Goal: Transaction & Acquisition: Download file/media

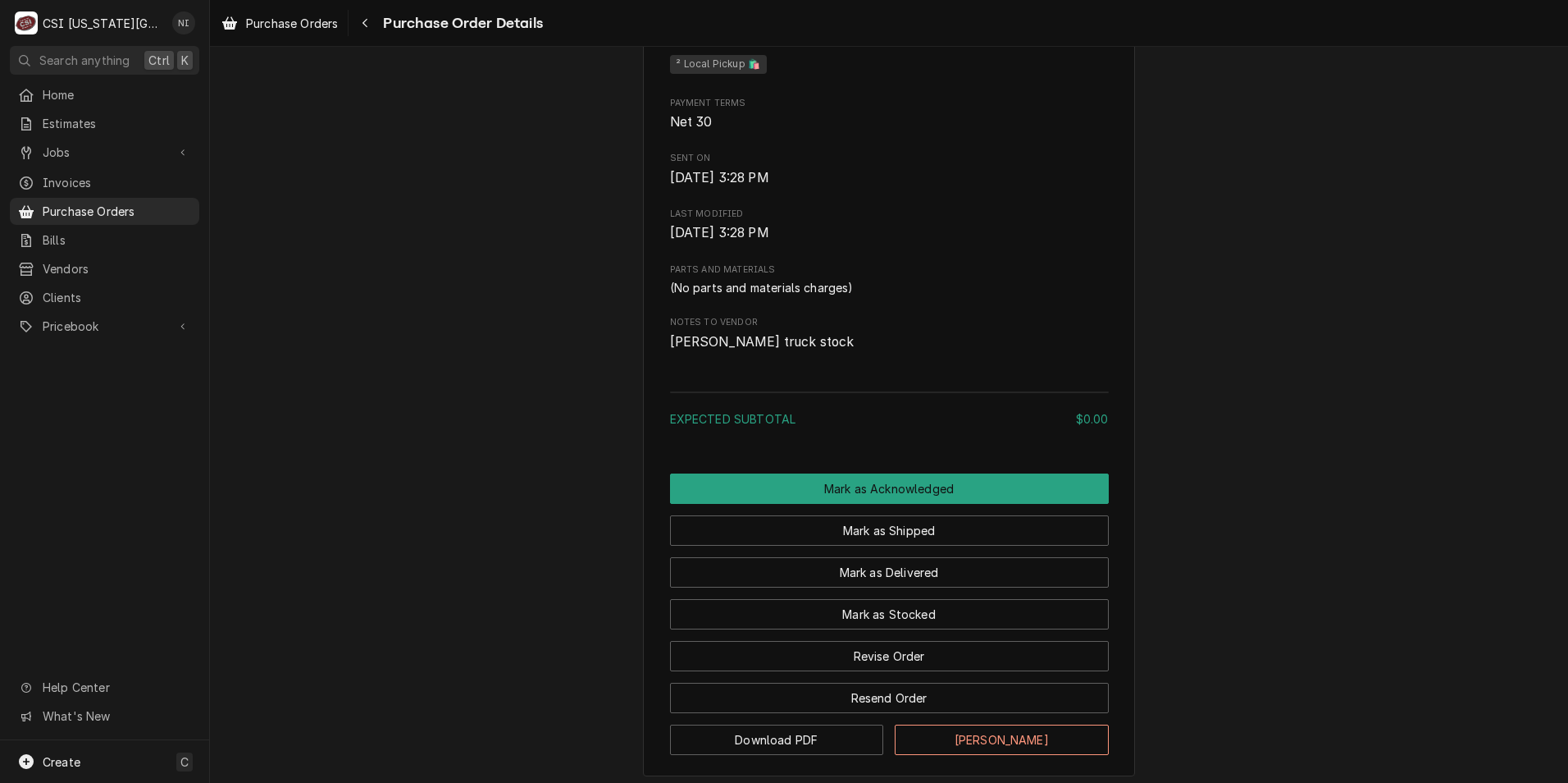
scroll to position [721, 0]
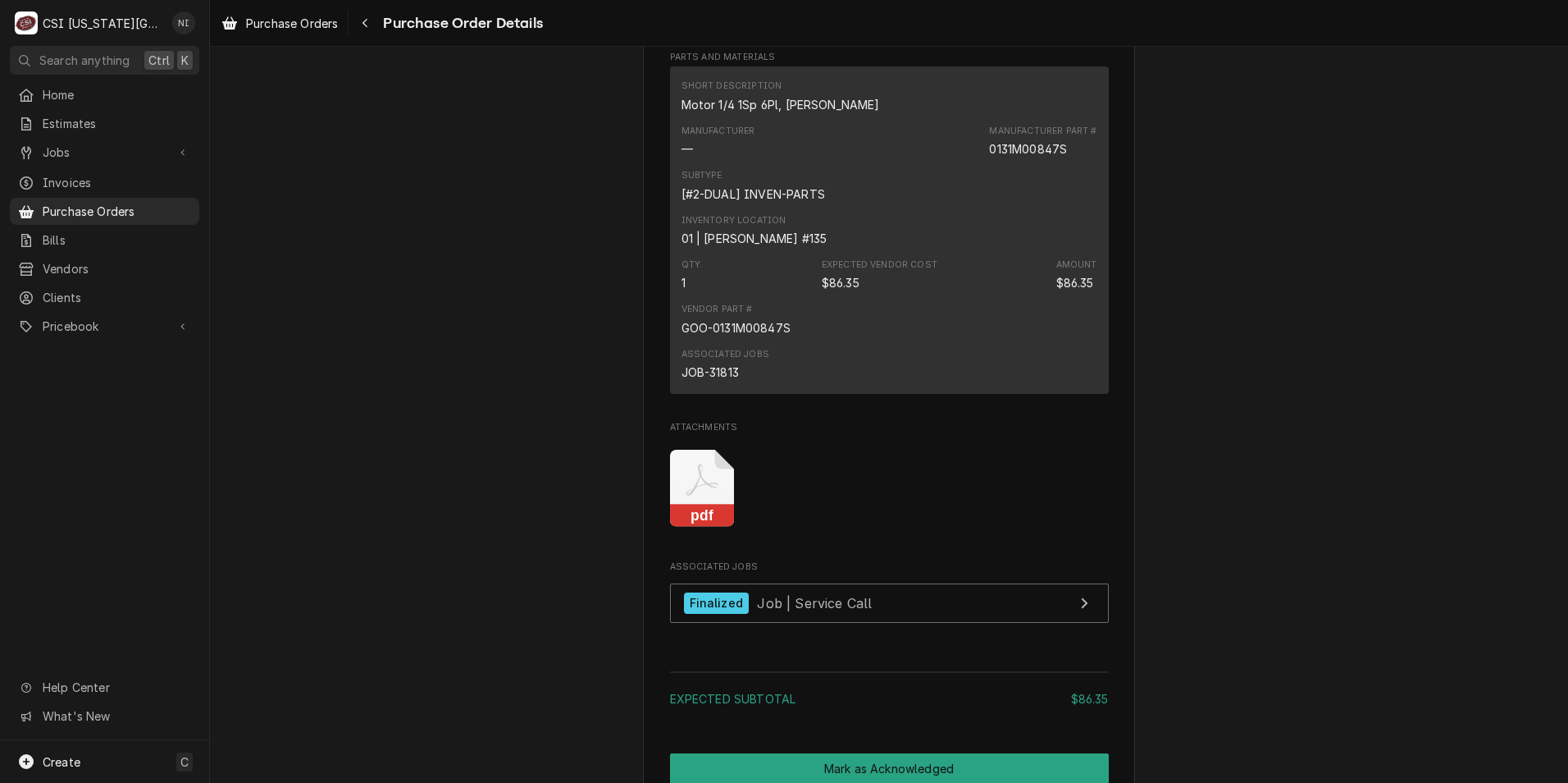
scroll to position [902, 0]
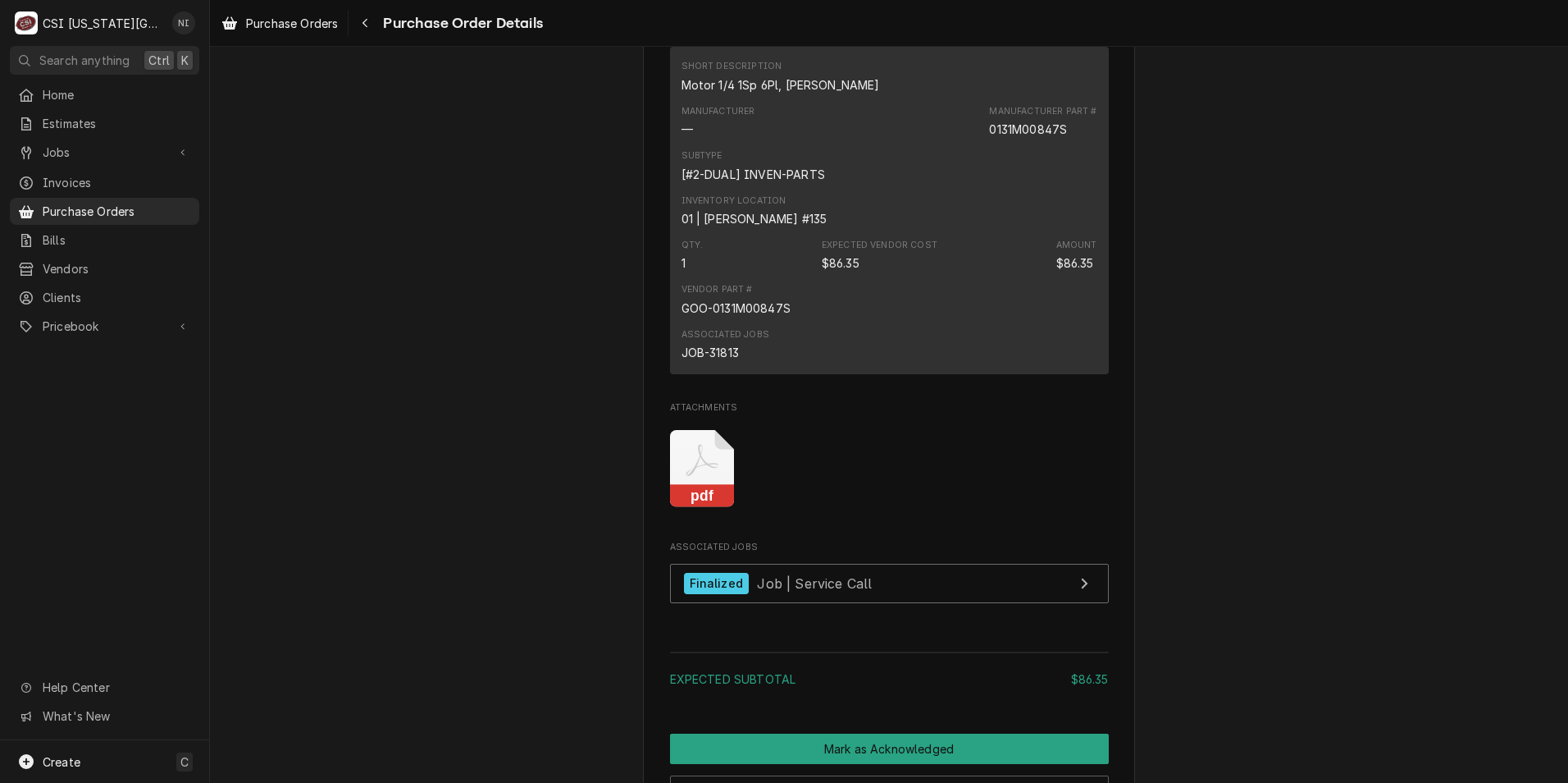
click at [701, 508] on icon "Attachments" at bounding box center [702, 469] width 64 height 78
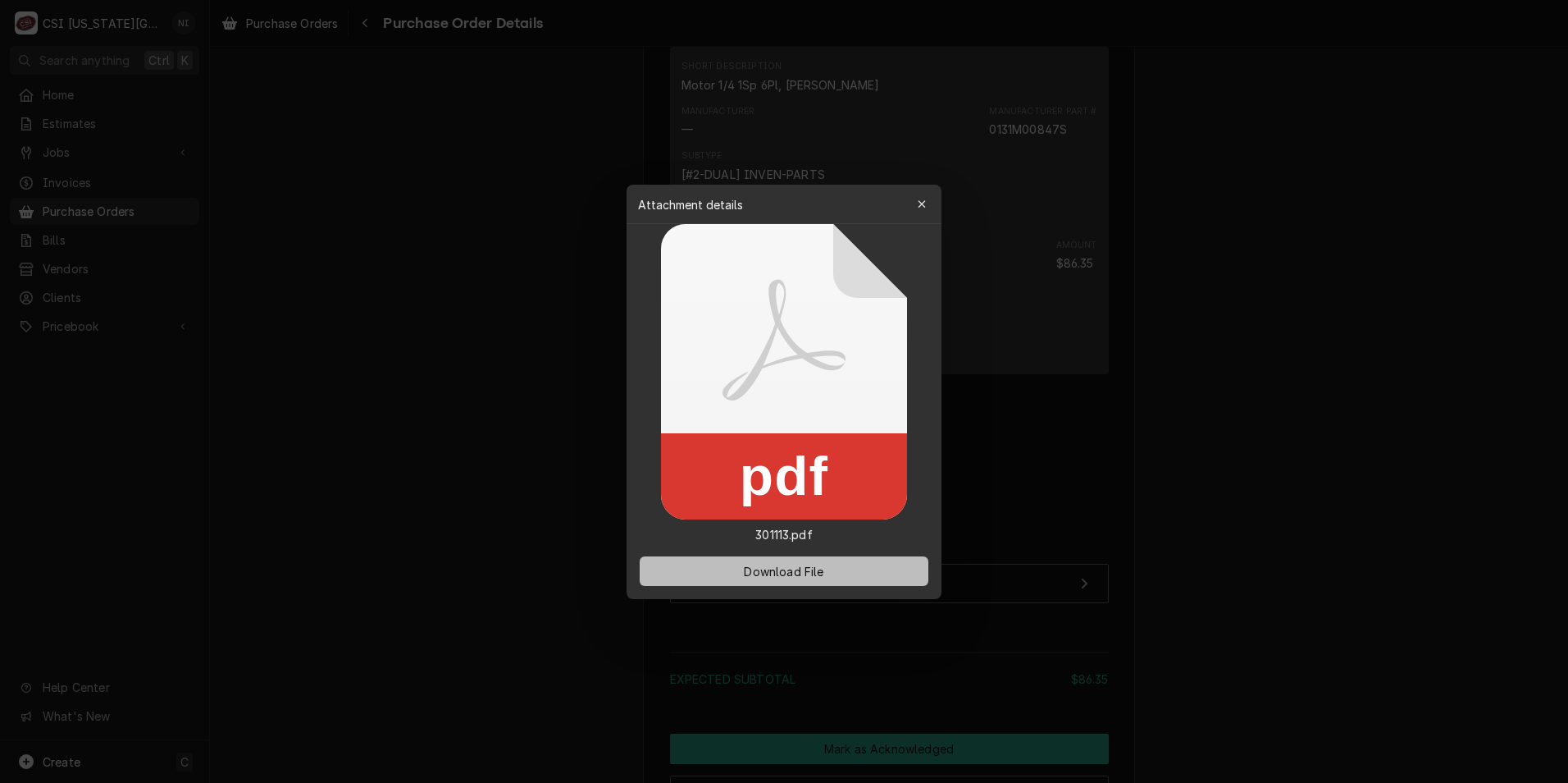
click at [811, 572] on span "Download File" at bounding box center [784, 570] width 86 height 17
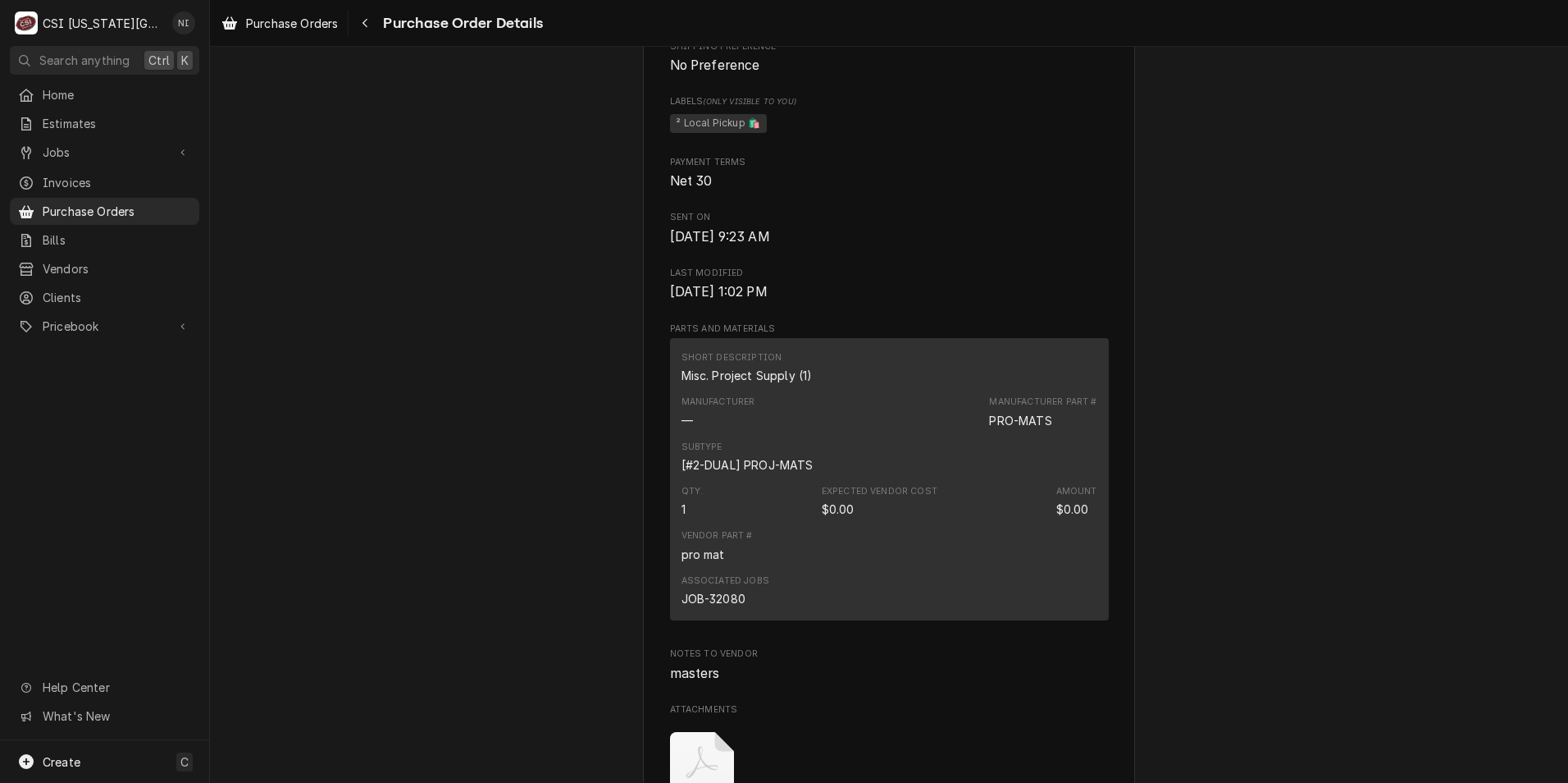
scroll to position [985, 0]
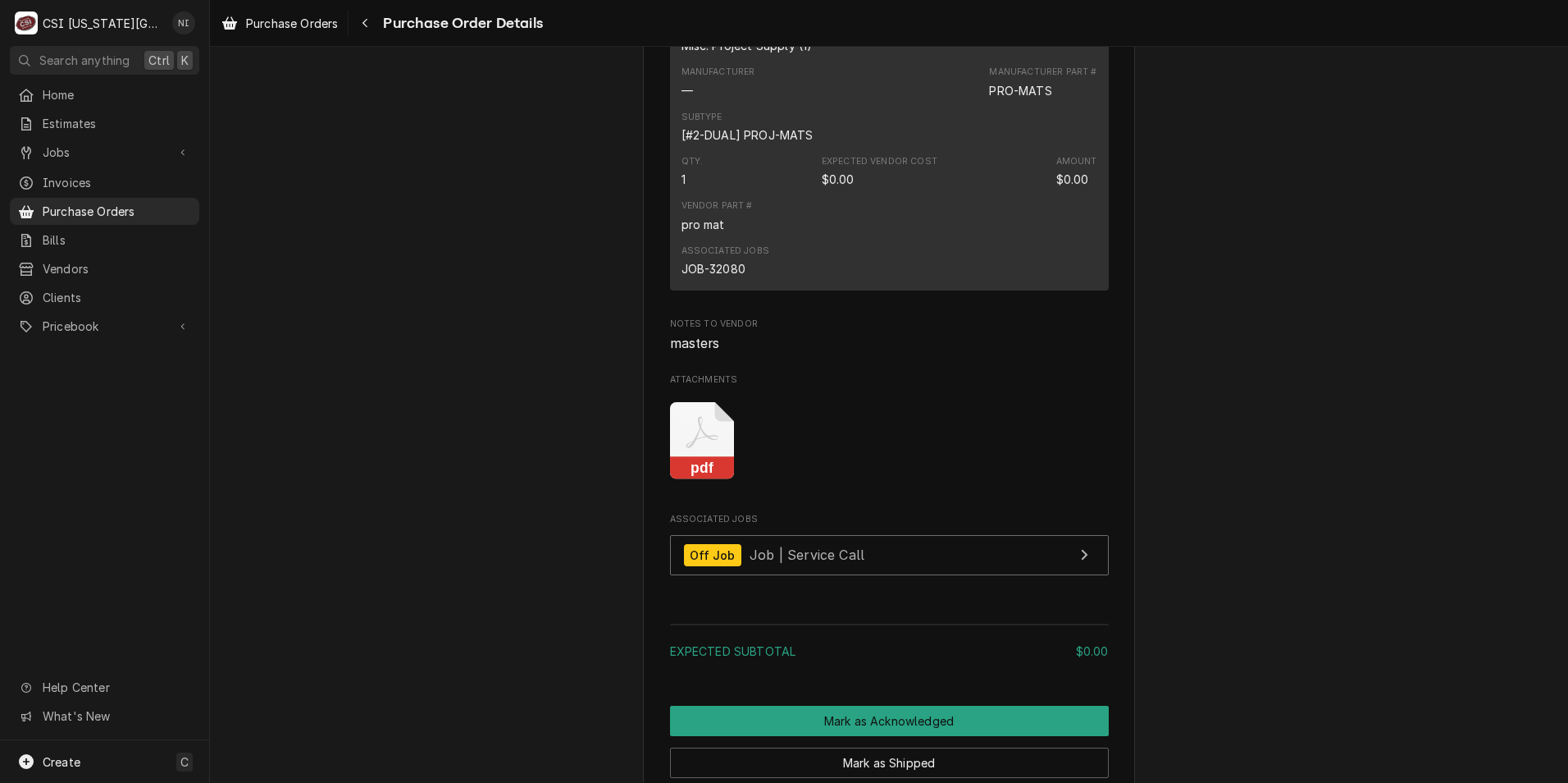
click at [707, 480] on icon "Attachments" at bounding box center [702, 441] width 64 height 78
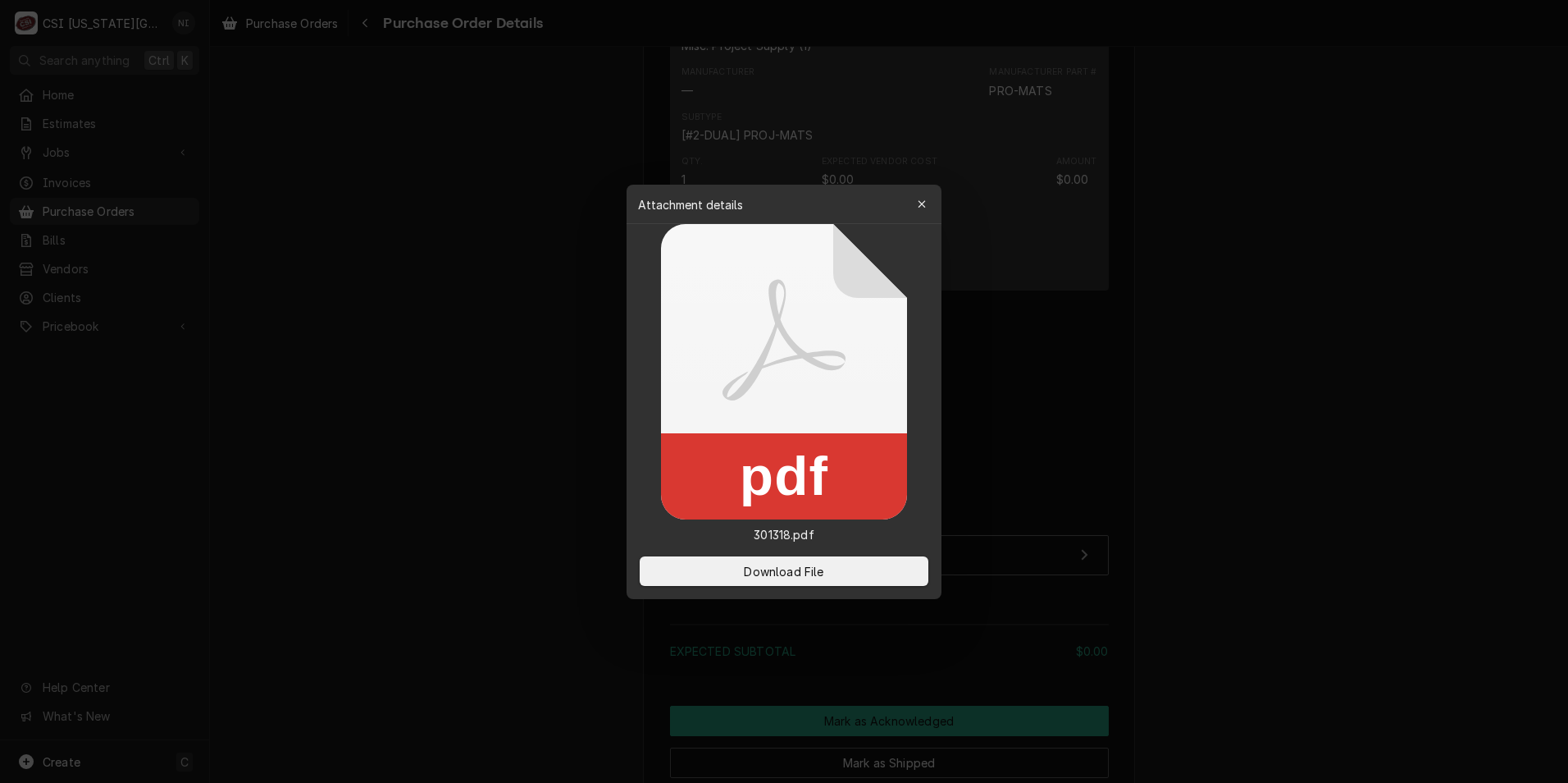
drag, startPoint x: 808, startPoint y: 569, endPoint x: 957, endPoint y: 512, distance: 159.5
click at [809, 567] on span "Download File" at bounding box center [784, 570] width 86 height 17
click at [926, 206] on icon "button" at bounding box center [922, 204] width 9 height 12
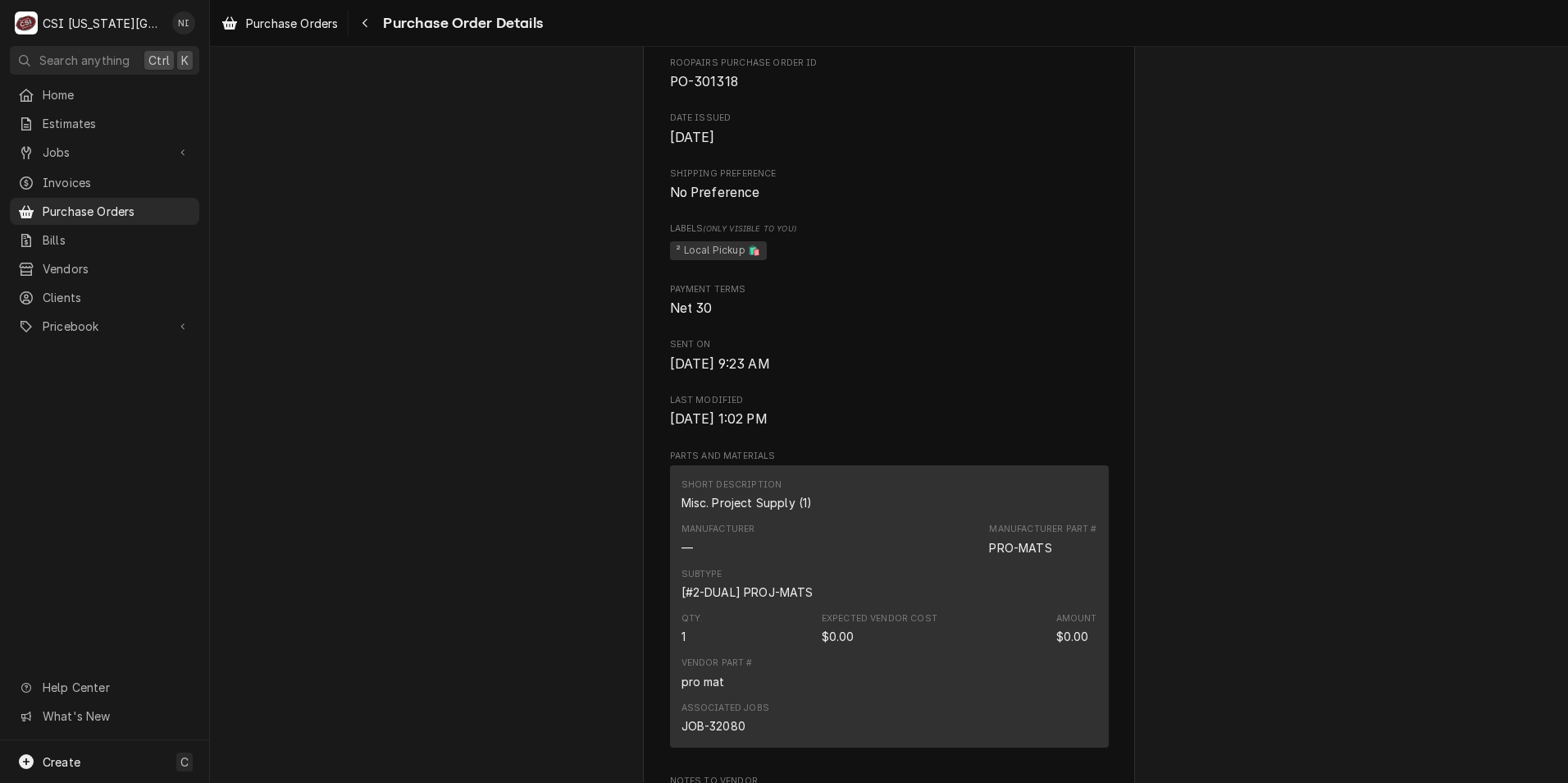
scroll to position [304, 0]
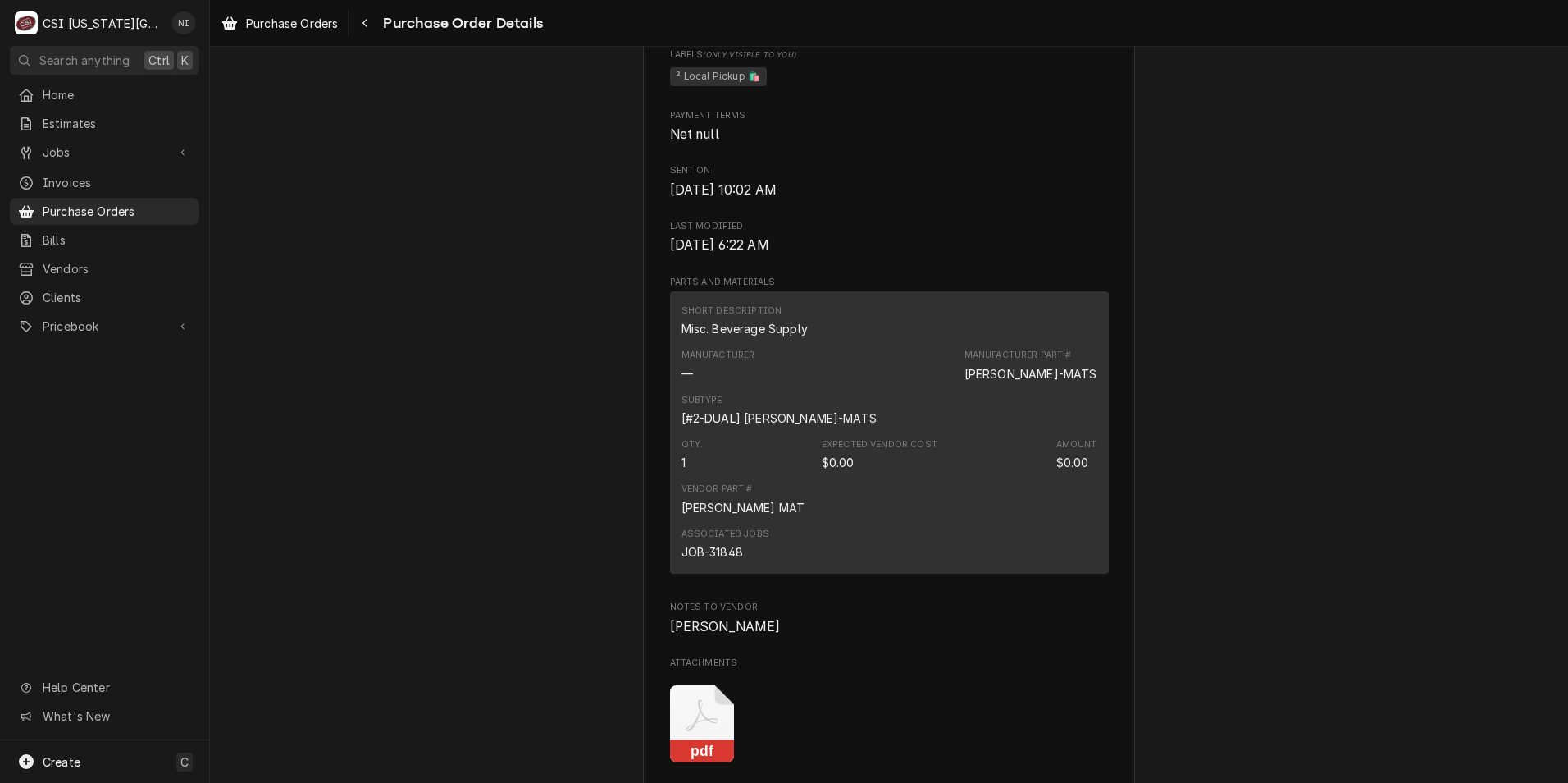
scroll to position [738, 0]
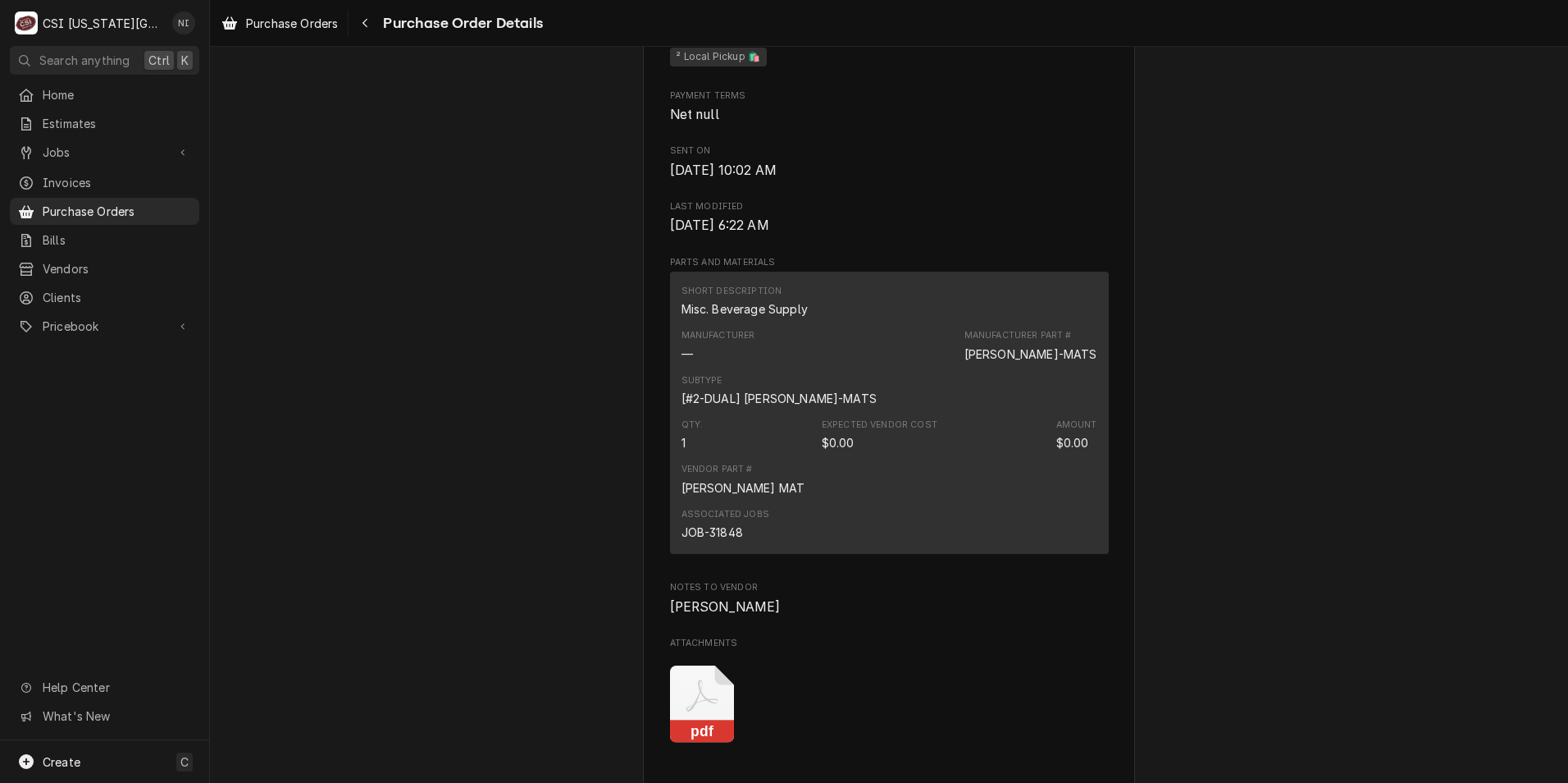
click at [705, 744] on icon "Attachments" at bounding box center [702, 704] width 64 height 78
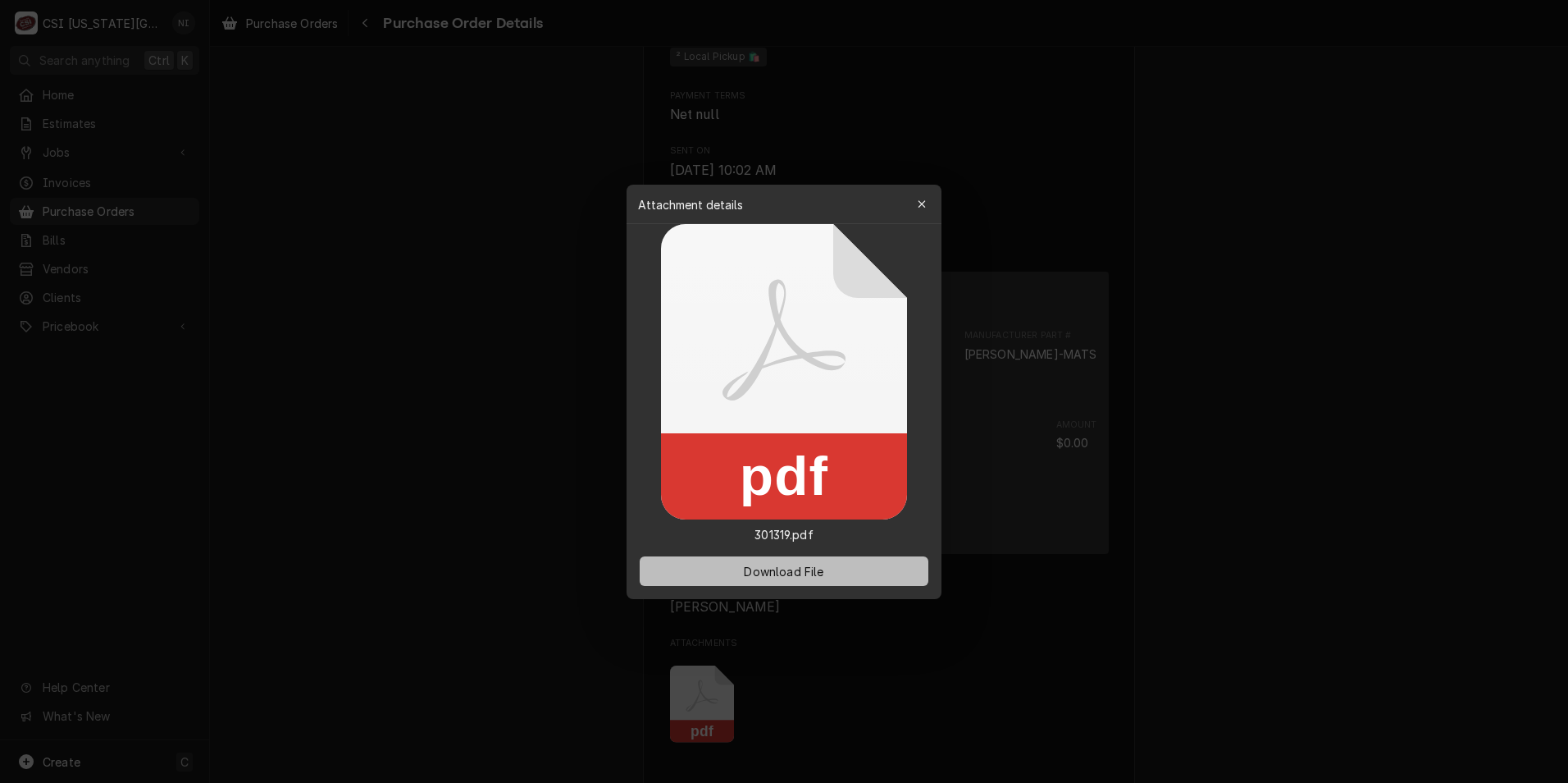
click at [749, 570] on span "Download File" at bounding box center [784, 570] width 86 height 17
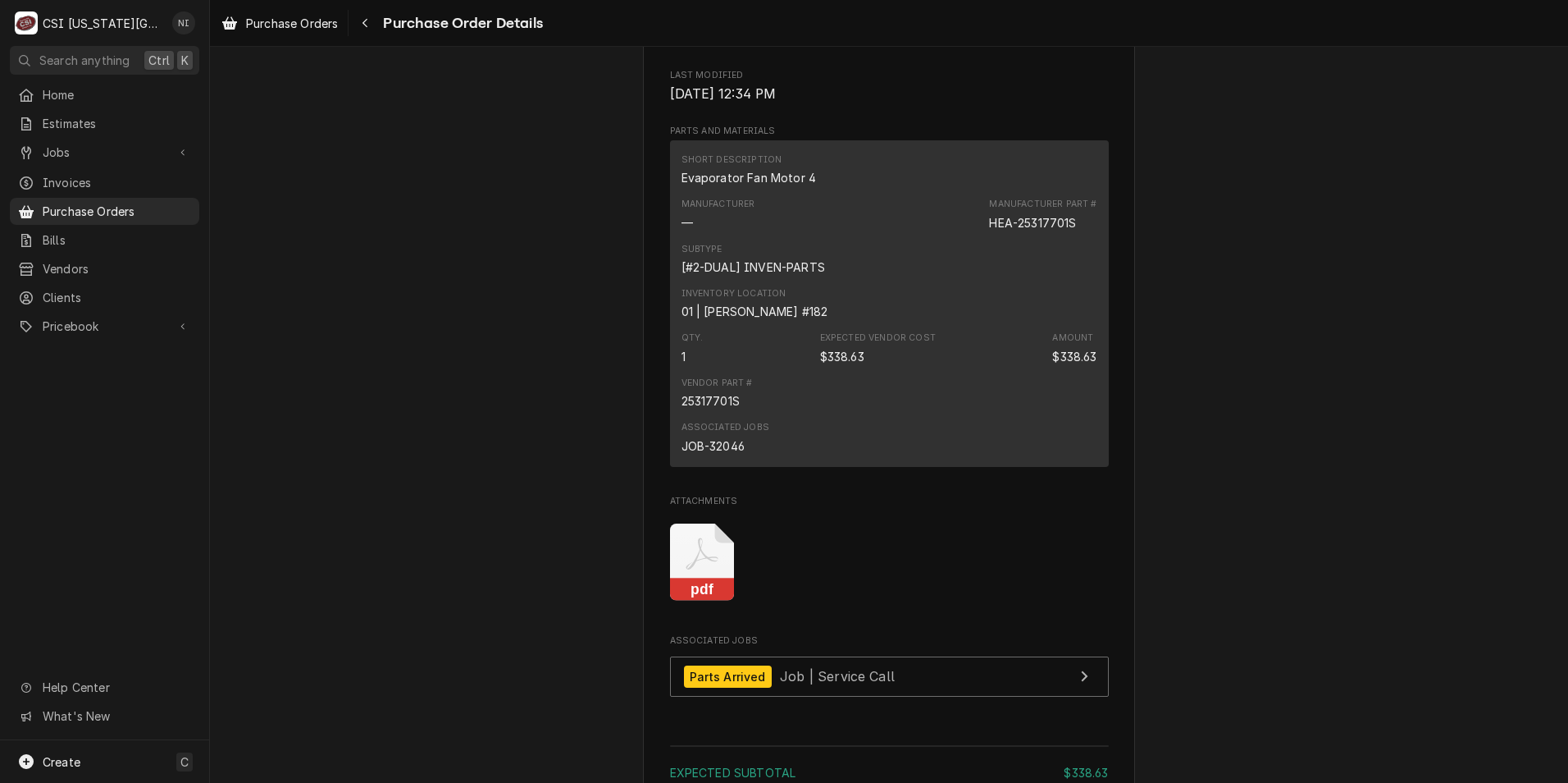
scroll to position [902, 0]
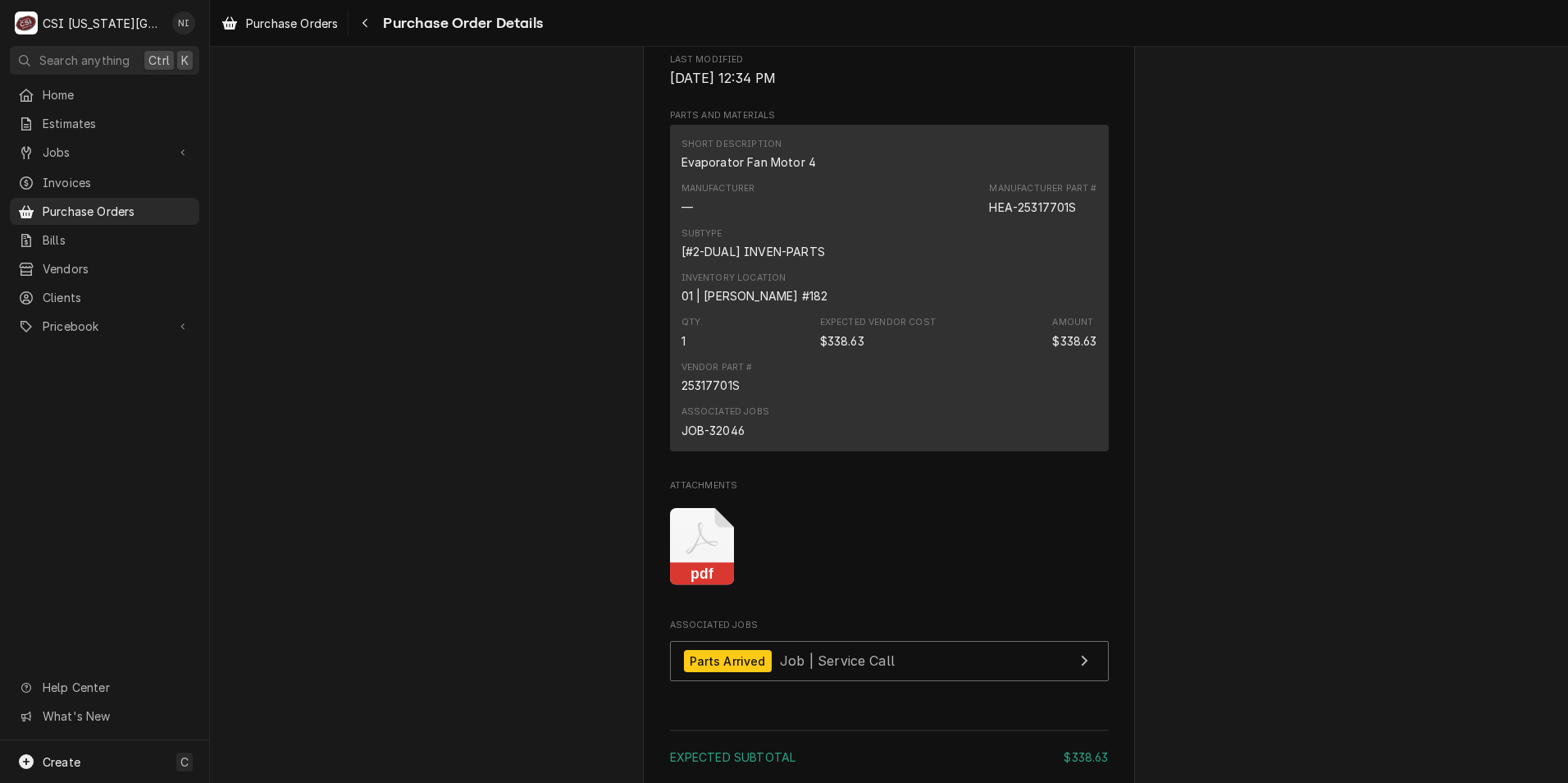
click at [715, 586] on icon "Attachments" at bounding box center [702, 546] width 64 height 78
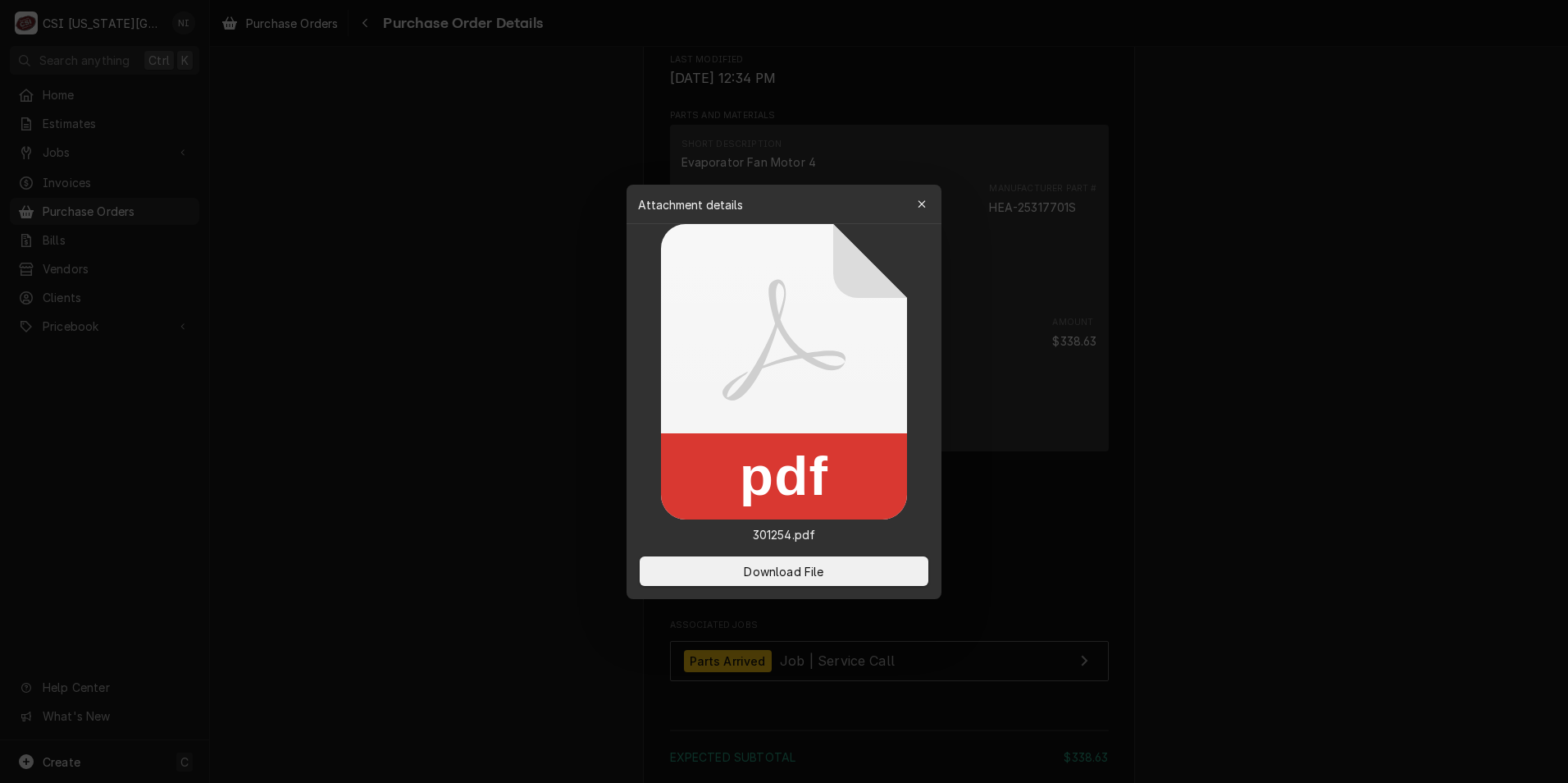
drag, startPoint x: 828, startPoint y: 564, endPoint x: 891, endPoint y: 553, distance: 64.0
click at [832, 565] on button "Download File" at bounding box center [784, 571] width 288 height 30
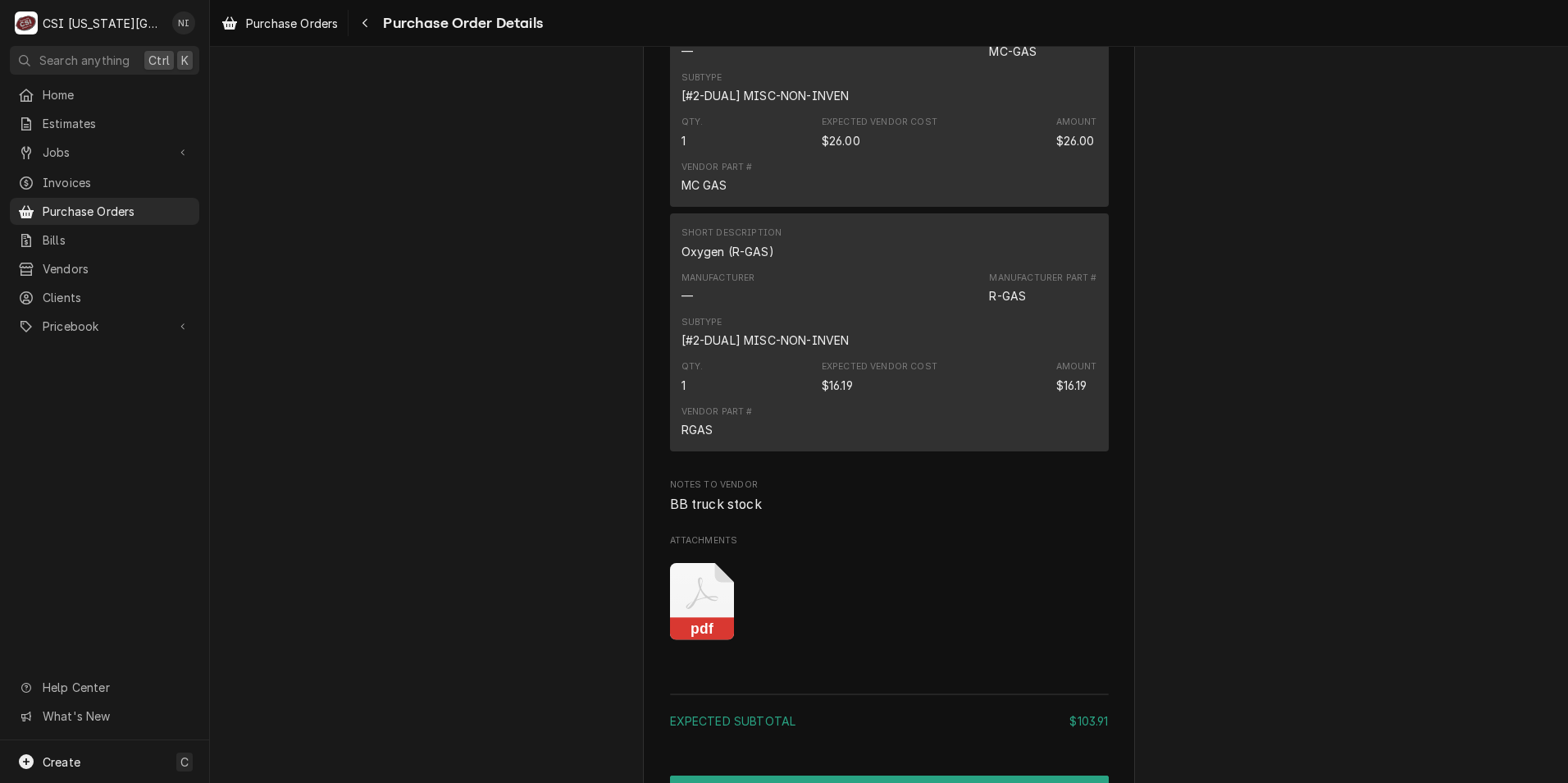
scroll to position [1559, 0]
click at [707, 638] on icon "Attachments" at bounding box center [702, 598] width 64 height 78
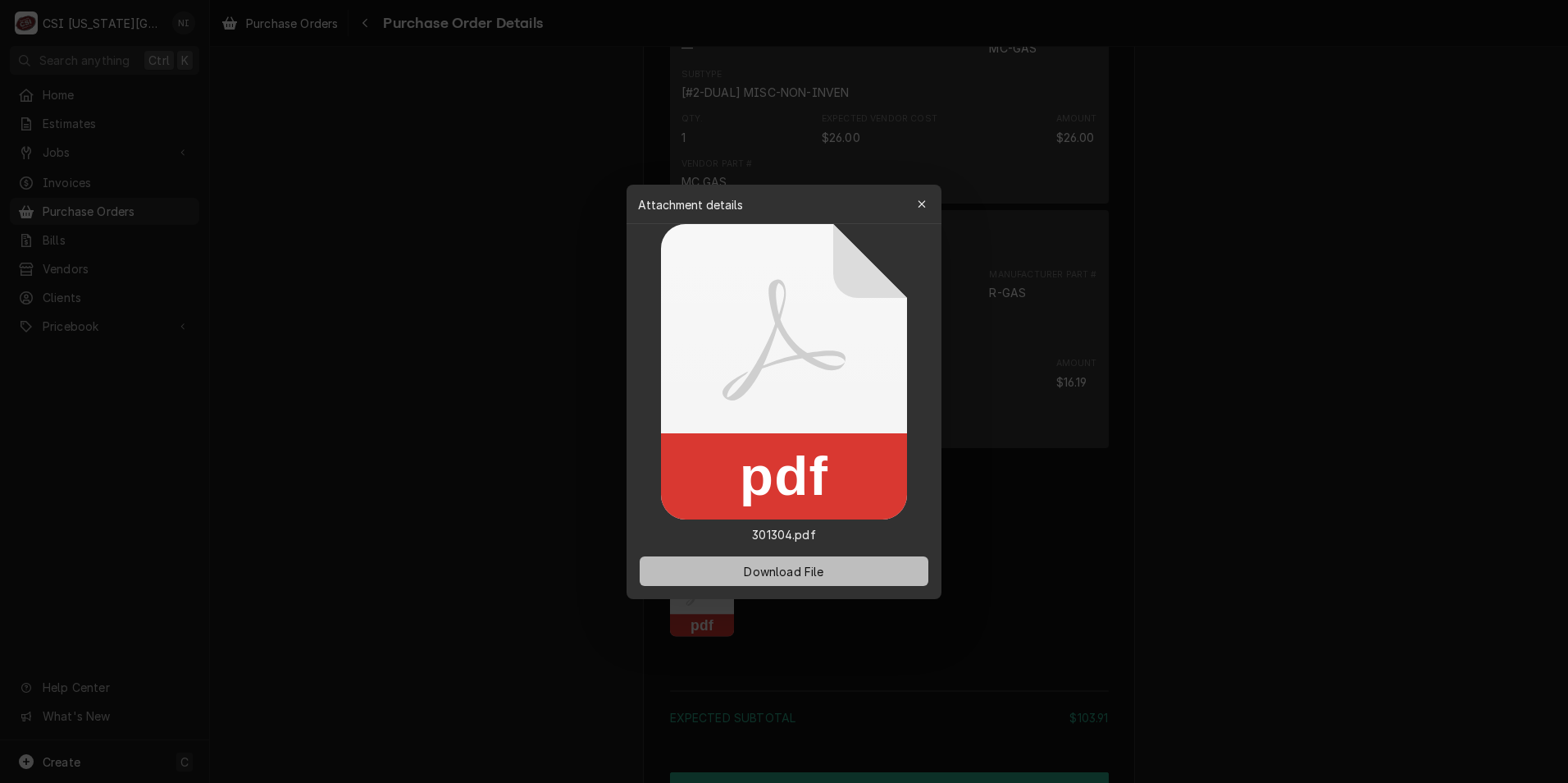
click at [735, 566] on button "Download File" at bounding box center [784, 571] width 288 height 30
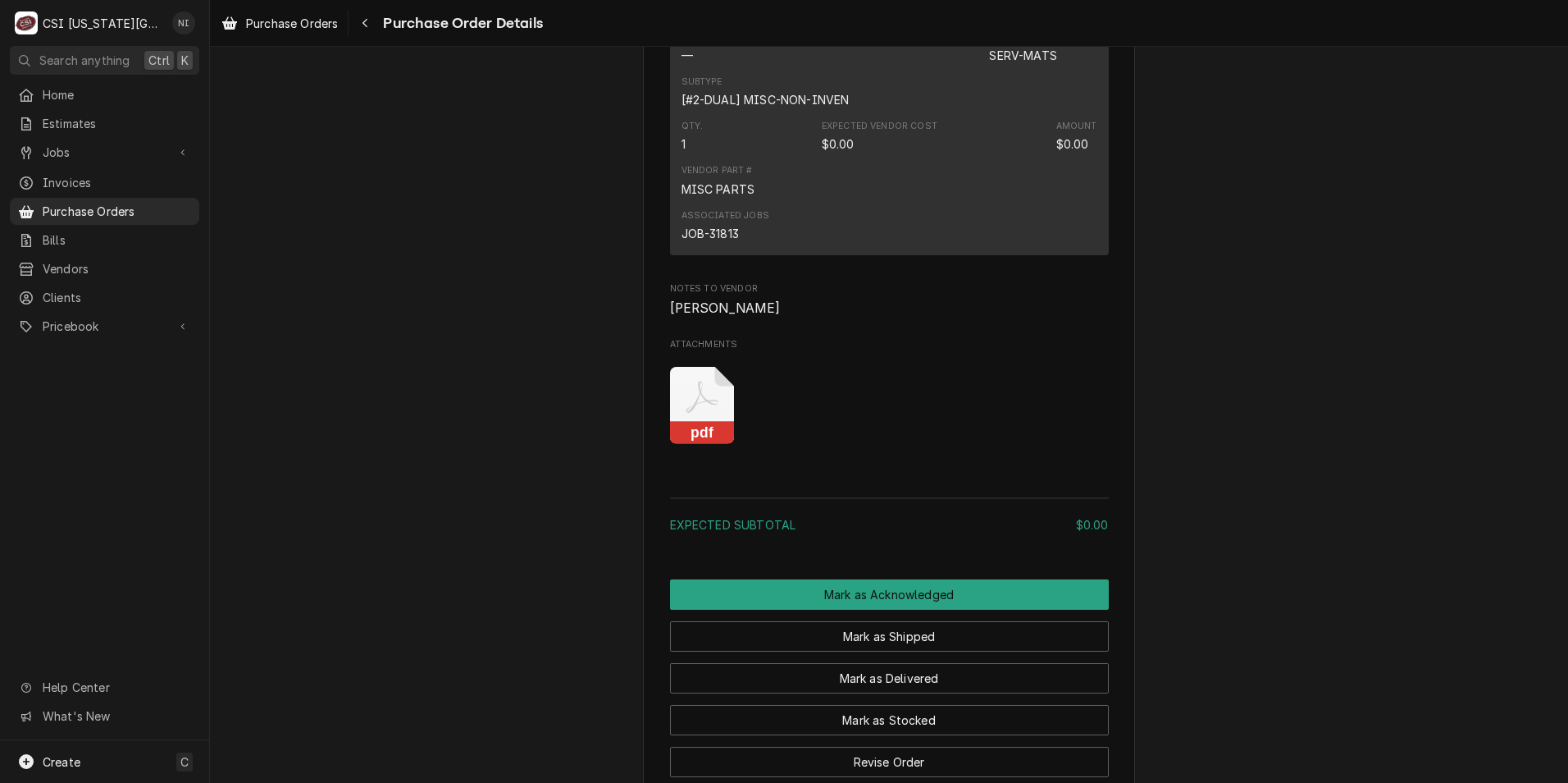
scroll to position [1067, 0]
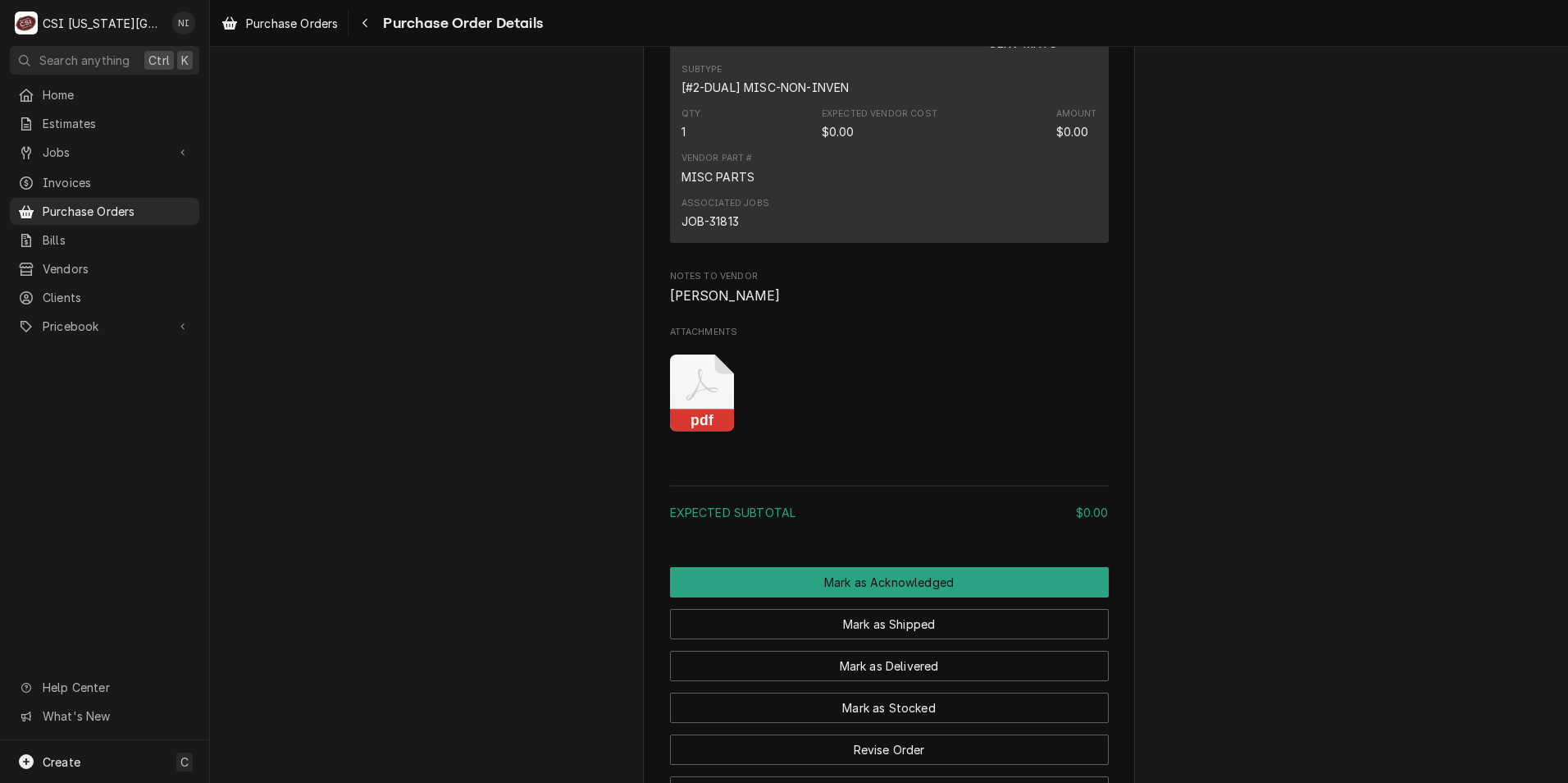
click at [718, 433] on rect "Attachments" at bounding box center [702, 421] width 64 height 23
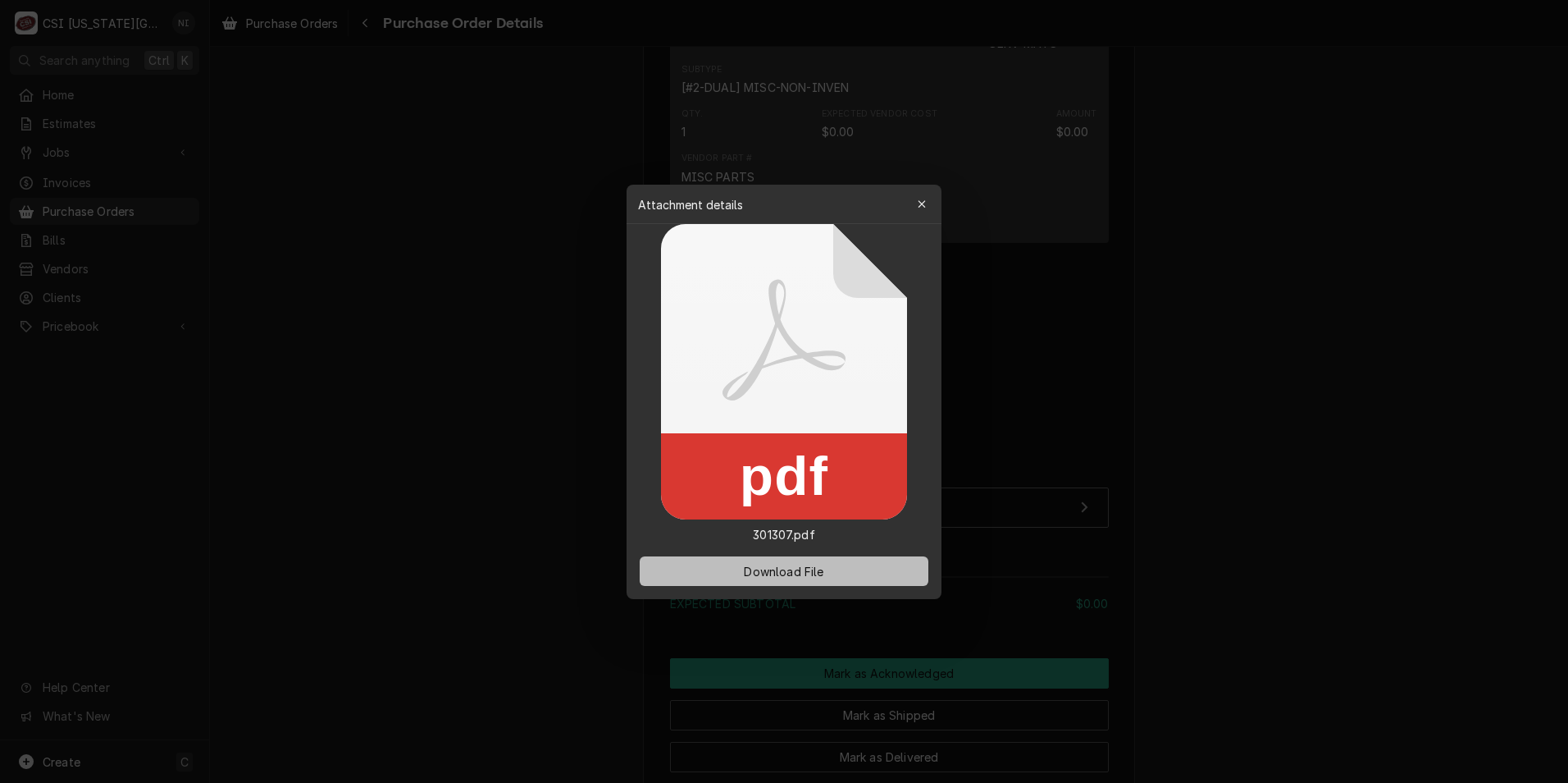
click at [742, 566] on span "Download File" at bounding box center [784, 570] width 86 height 17
